Goal: Navigation & Orientation: Find specific page/section

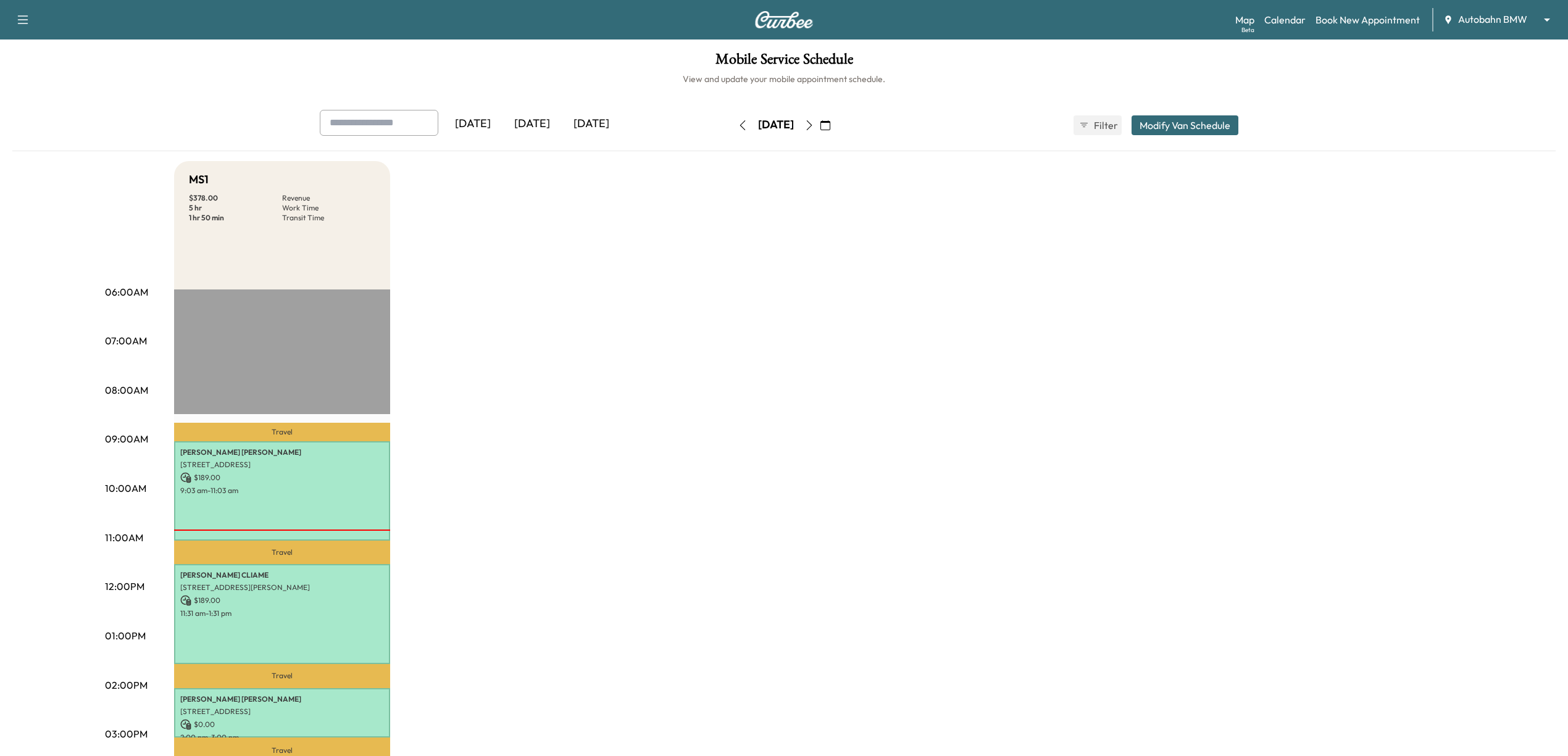
click at [1558, 11] on div "Support Log Out Map Beta Calendar Book New Appointment Autobahn BMW ******** ​" at bounding box center [784, 20] width 1568 height 39
click at [1531, 10] on div "Map Beta Calendar Book New Appointment Autobahn BMW ******** ​" at bounding box center [1396, 20] width 323 height 23
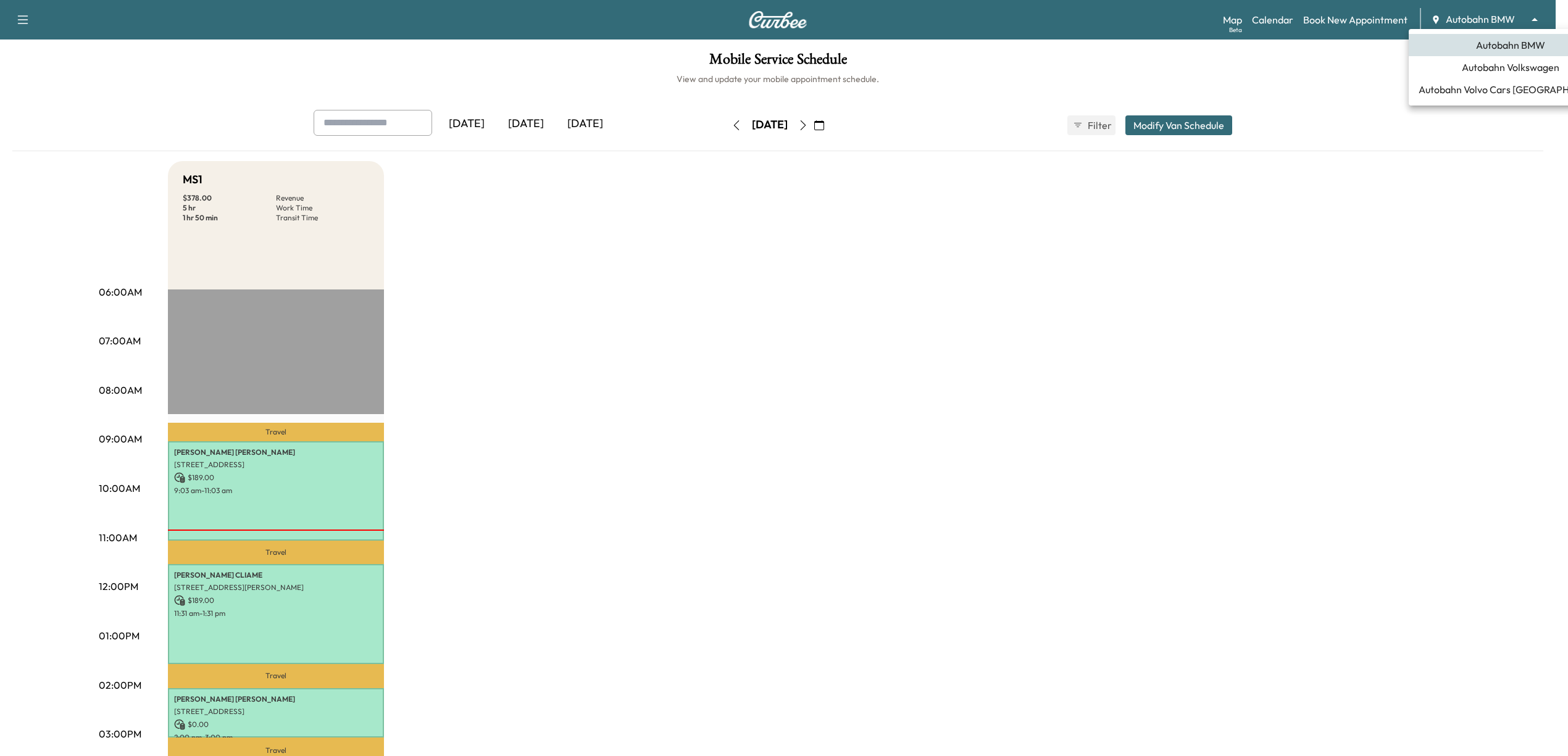
click at [1501, 18] on body "Support Log Out Map Beta Calendar Book New Appointment Autobahn BMW ******** ​ …" at bounding box center [784, 378] width 1568 height 756
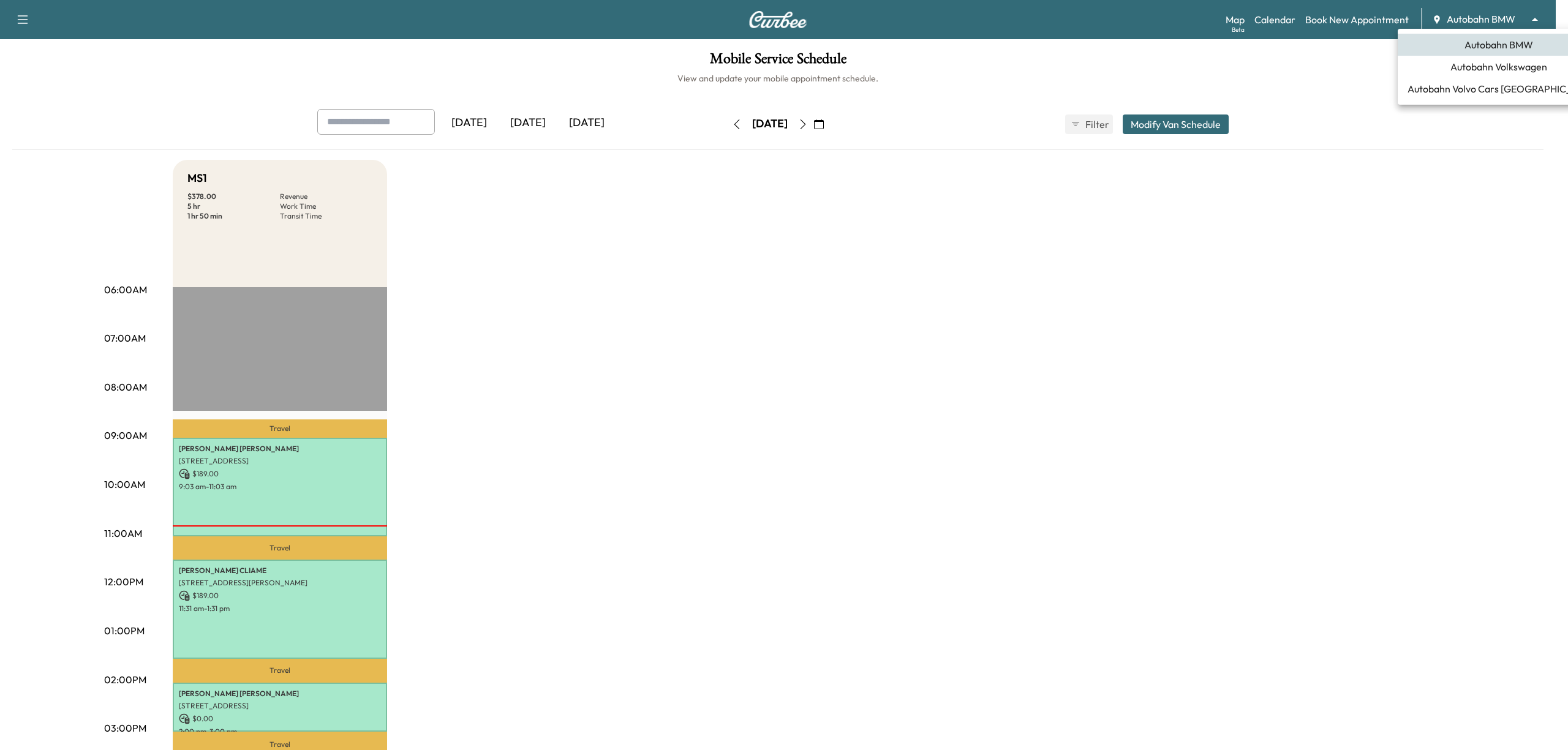
click at [1486, 72] on span "Autobahn Volkswagen" at bounding box center [1499, 66] width 97 height 14
